Goal: Information Seeking & Learning: Learn about a topic

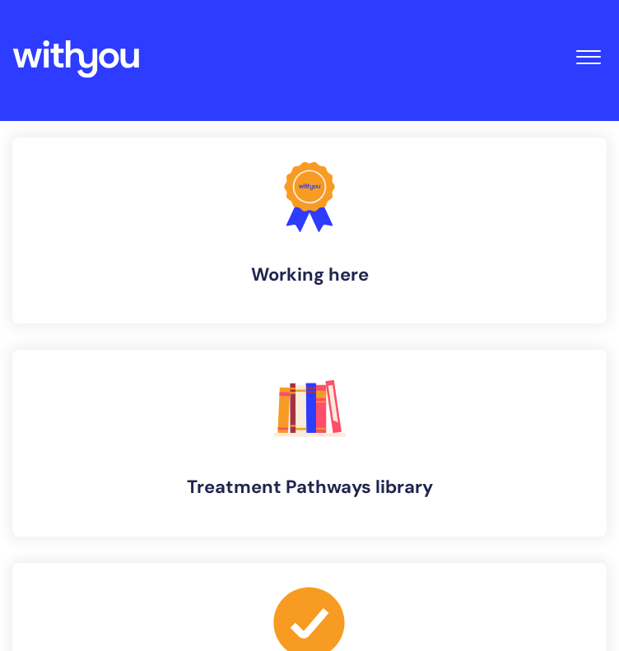
scroll to position [2, 0]
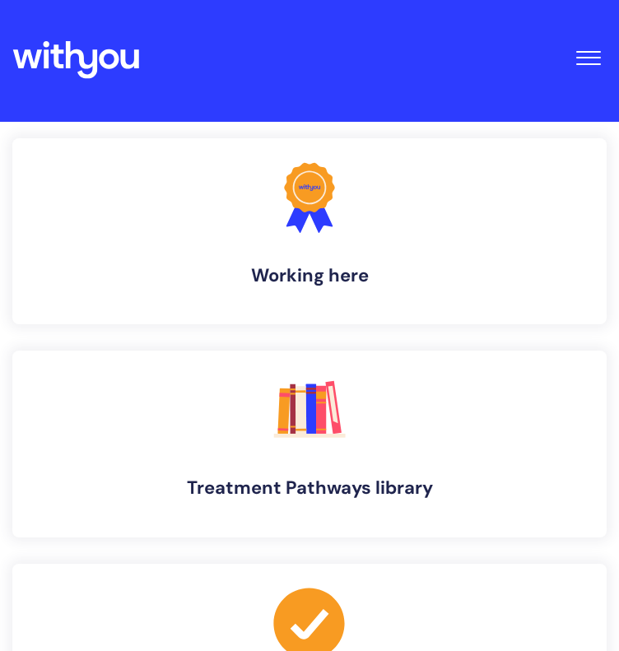
click at [589, 57] on span "Toggle Navigation" at bounding box center [588, 58] width 25 height 2
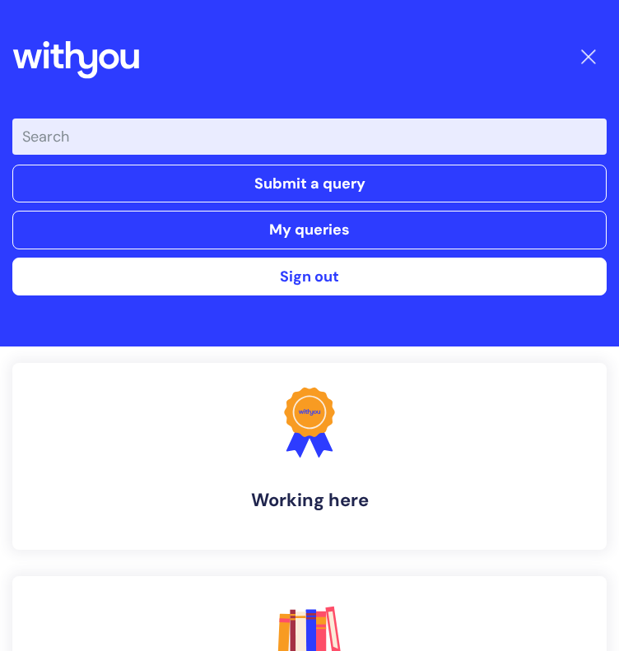
click at [173, 143] on input "Enter your search term here..." at bounding box center [309, 137] width 595 height 36
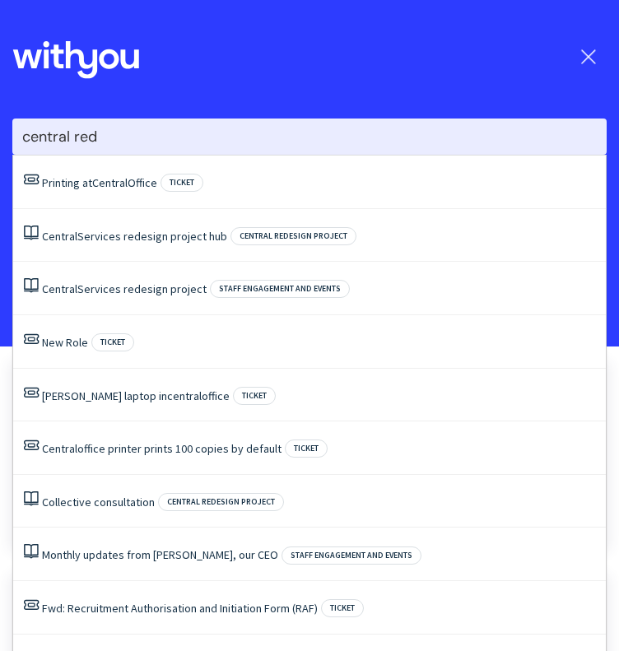
type input "central rede"
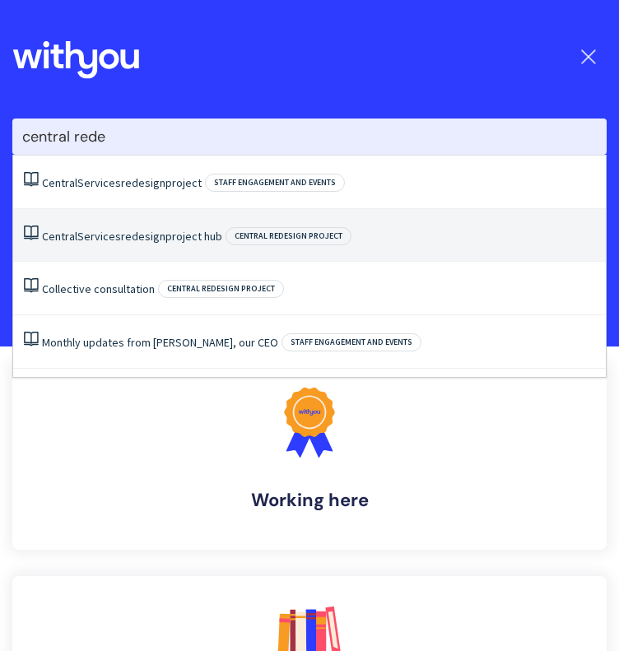
click at [172, 231] on link "Central Services redesign project hub" at bounding box center [132, 236] width 180 height 15
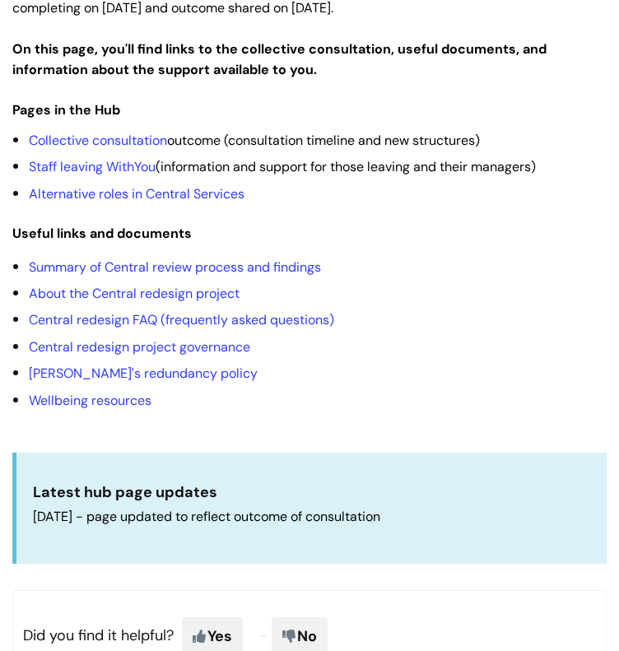
scroll to position [392, 0]
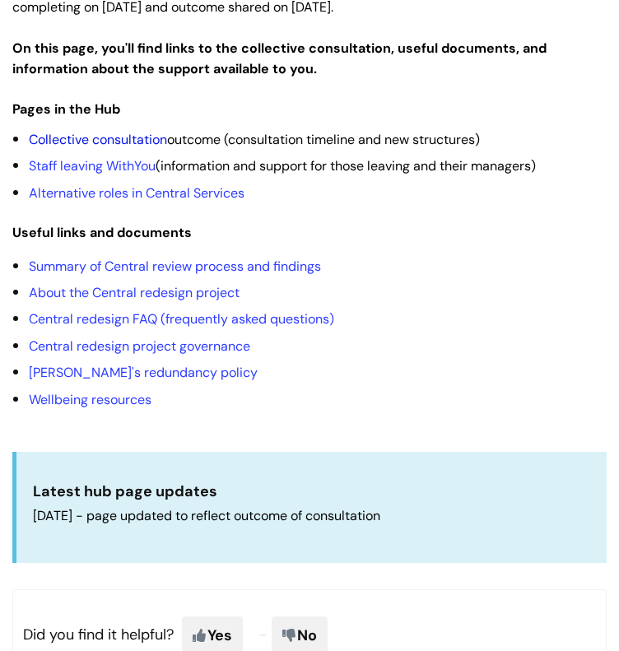
click at [125, 138] on link "Collective consultation" at bounding box center [98, 139] width 138 height 17
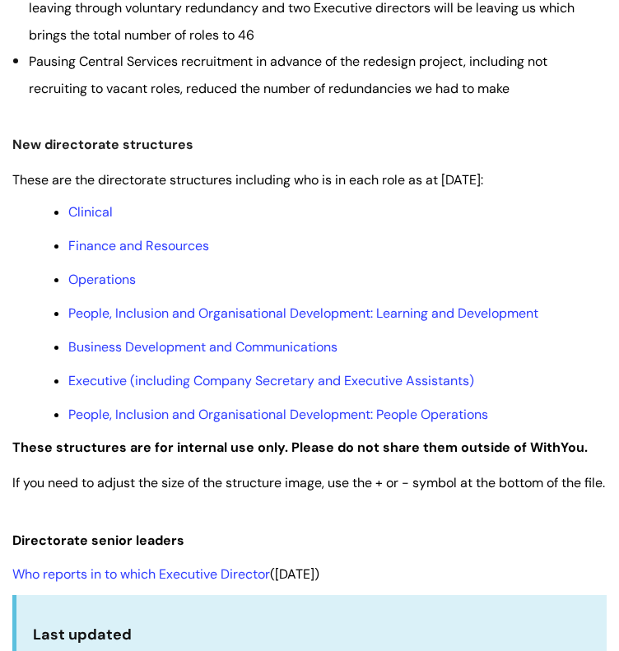
scroll to position [747, 0]
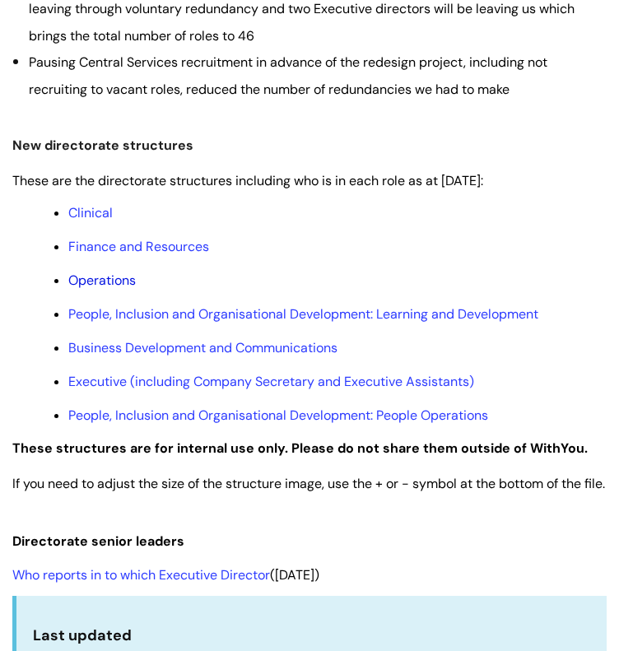
click at [104, 282] on link "Operations" at bounding box center [102, 280] width 68 height 17
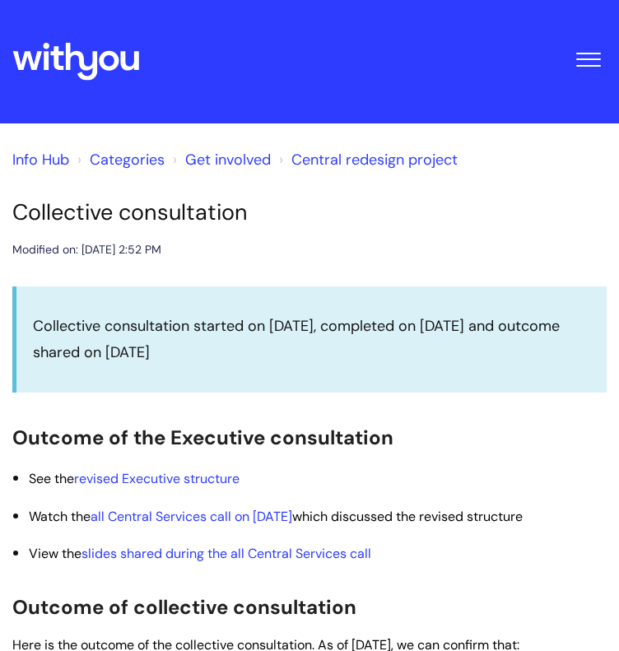
scroll to position [747, 0]
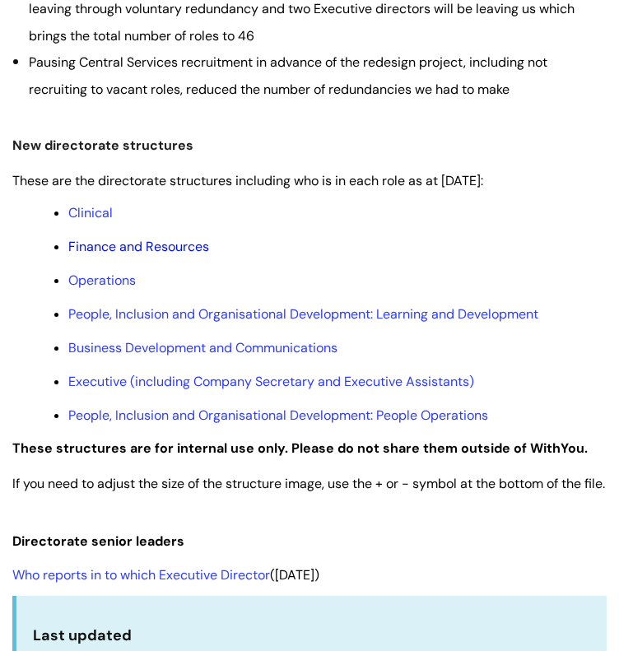
click at [198, 250] on link "Finance and Resources" at bounding box center [138, 246] width 141 height 17
